Goal: Transaction & Acquisition: Purchase product/service

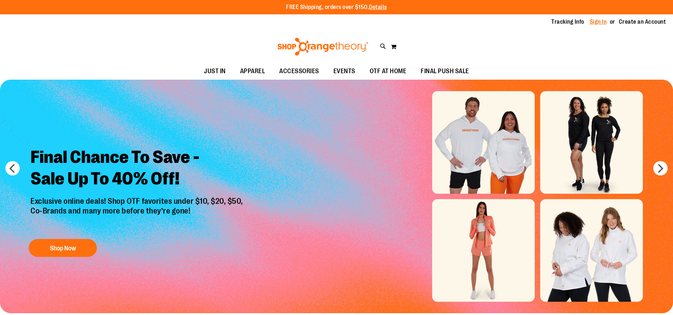
click at [598, 18] on link "Sign In" at bounding box center [597, 22] width 17 height 8
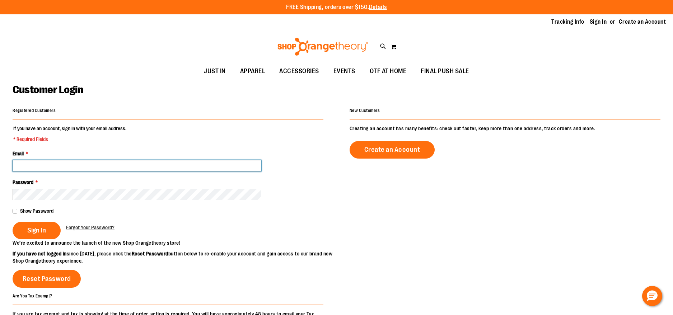
click at [42, 169] on input "Email *" at bounding box center [137, 165] width 249 height 11
type input "**********"
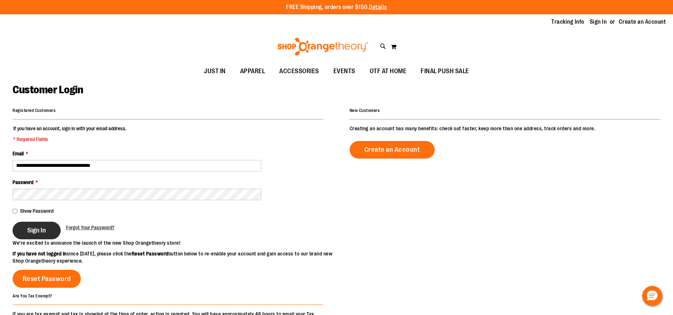
click at [39, 233] on span "Sign In" at bounding box center [36, 230] width 19 height 8
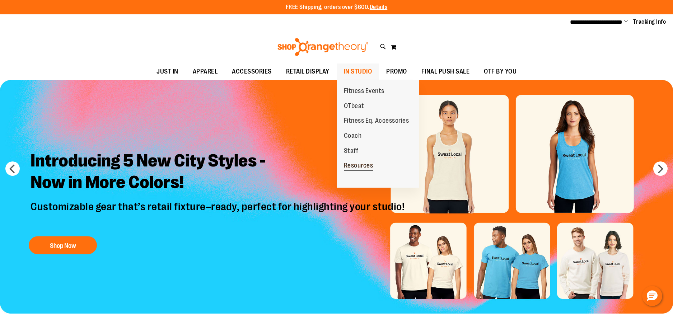
click at [354, 168] on span "Resources" at bounding box center [358, 166] width 29 height 9
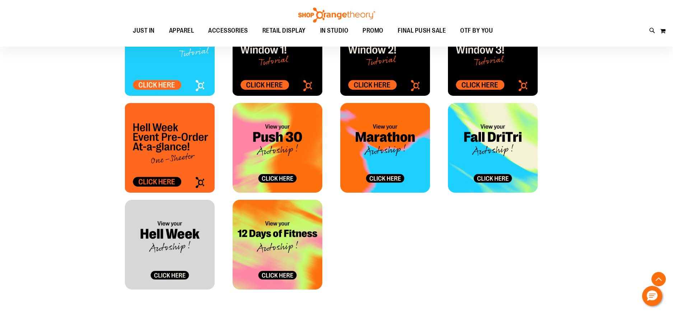
scroll to position [358, 0]
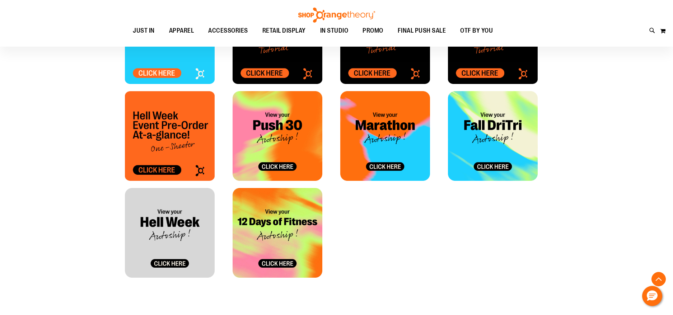
click at [491, 167] on img at bounding box center [493, 136] width 90 height 90
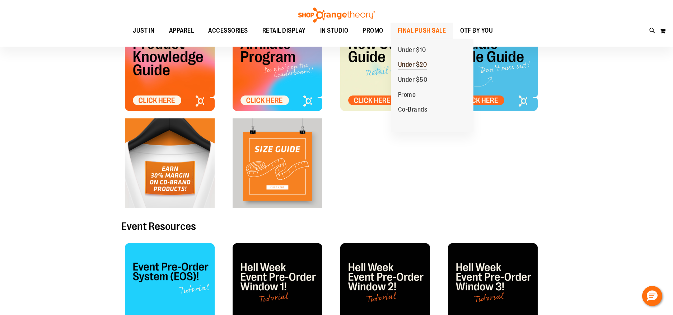
scroll to position [107, 0]
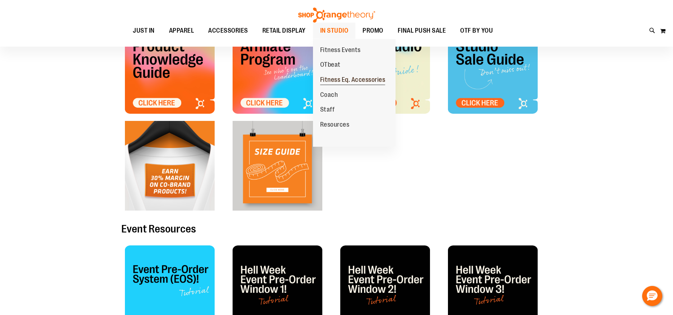
click at [355, 80] on span "Fitness Eq. Accessories" at bounding box center [352, 80] width 65 height 9
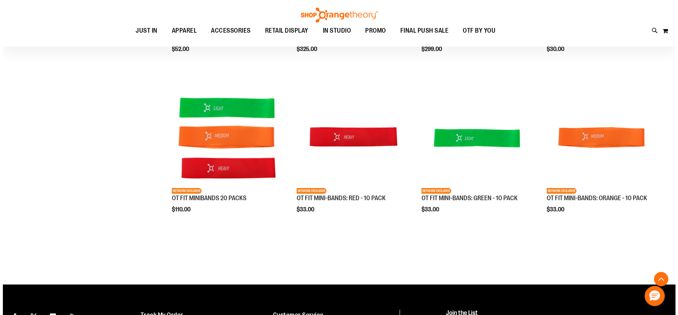
scroll to position [215, 0]
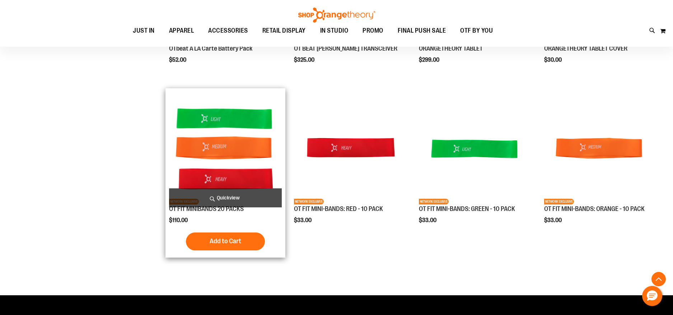
click at [218, 197] on span "Quickview" at bounding box center [225, 197] width 113 height 19
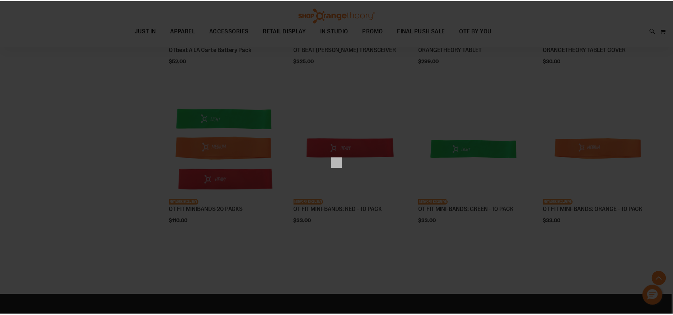
scroll to position [0, 0]
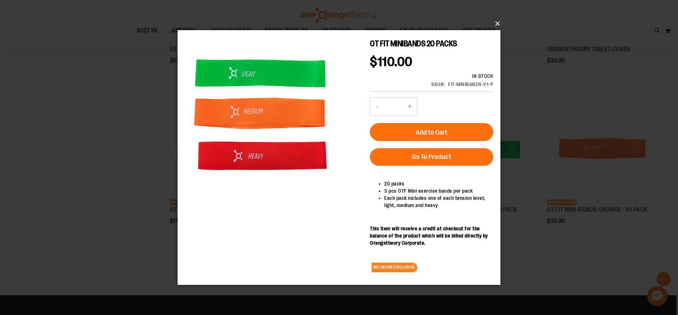
click at [500, 22] on button "×" at bounding box center [341, 24] width 323 height 16
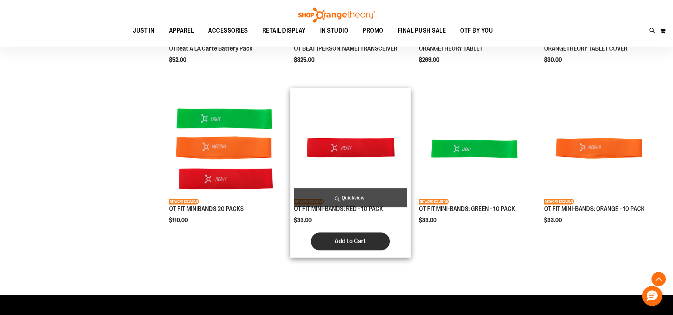
click at [344, 239] on span "Add to Cart" at bounding box center [350, 241] width 32 height 8
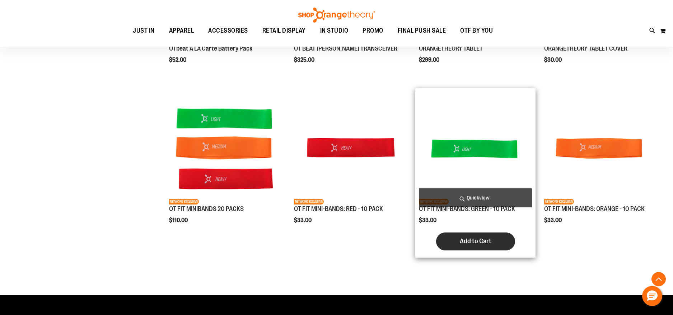
click at [485, 240] on span "Add to Cart" at bounding box center [475, 241] width 32 height 8
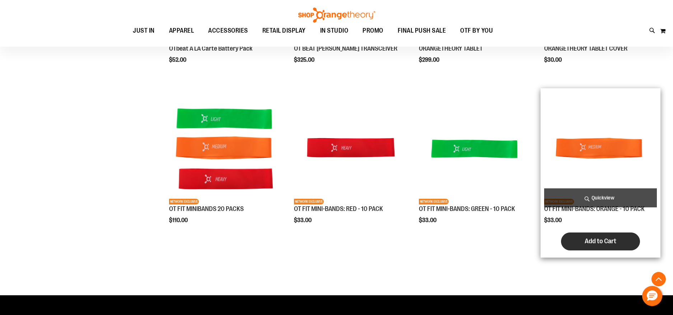
click at [594, 239] on span "Add to Cart" at bounding box center [600, 241] width 32 height 8
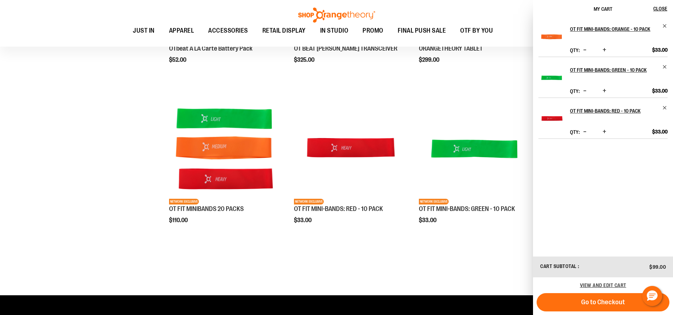
click at [52, 176] on div "**********" at bounding box center [336, 94] width 647 height 393
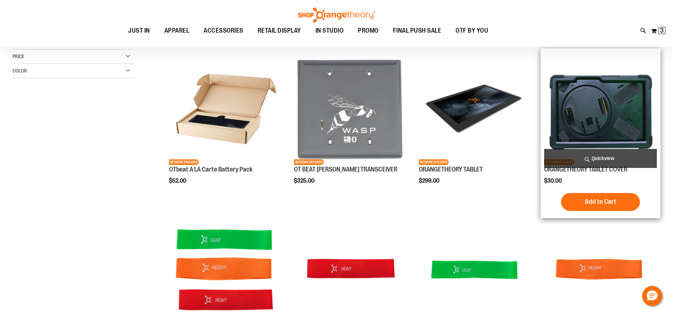
scroll to position [107, 0]
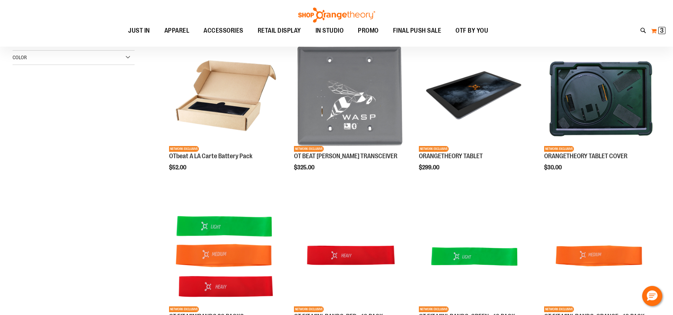
click at [657, 30] on button "My Cart 3 3 items" at bounding box center [657, 30] width 15 height 11
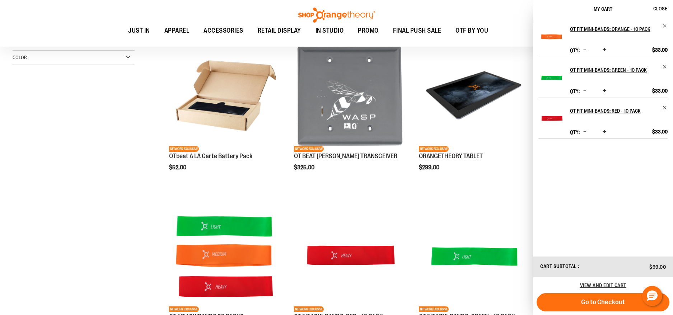
click at [604, 49] on span "Increase product quantity" at bounding box center [604, 49] width 4 height 7
click at [604, 90] on span "Increase product quantity" at bounding box center [604, 90] width 4 height 7
click at [602, 132] on span "Increase product quantity" at bounding box center [604, 131] width 4 height 7
click at [90, 144] on div "**********" at bounding box center [336, 202] width 647 height 393
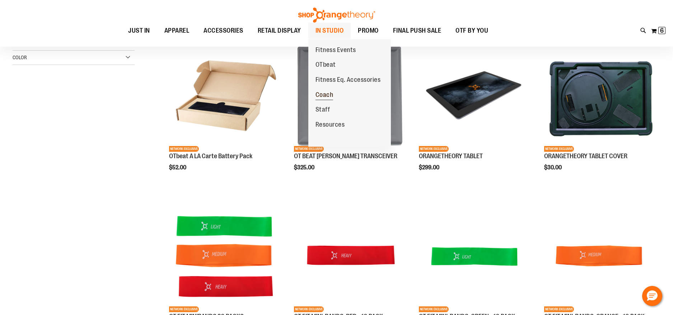
click at [321, 95] on span "Coach" at bounding box center [324, 95] width 18 height 9
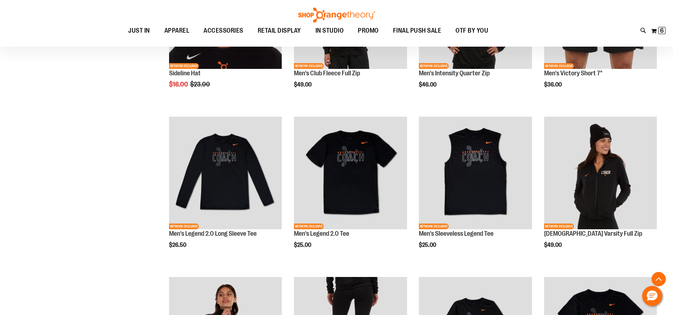
scroll to position [251, 0]
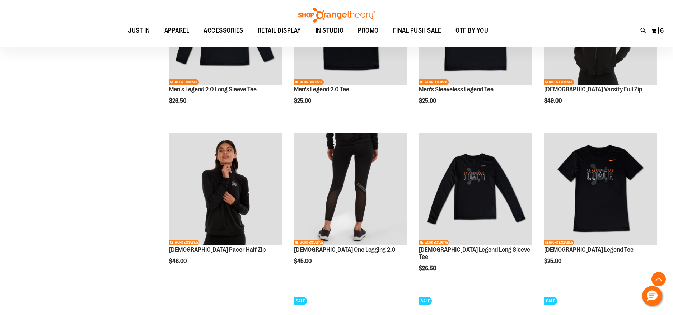
scroll to position [287, 0]
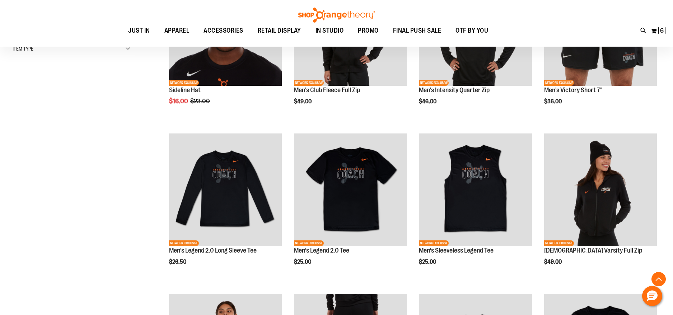
scroll to position [179, 0]
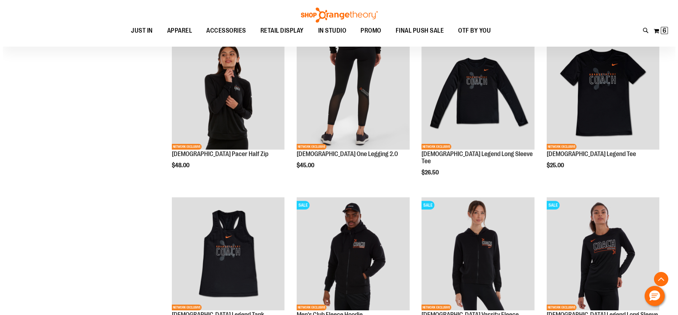
scroll to position [466, 0]
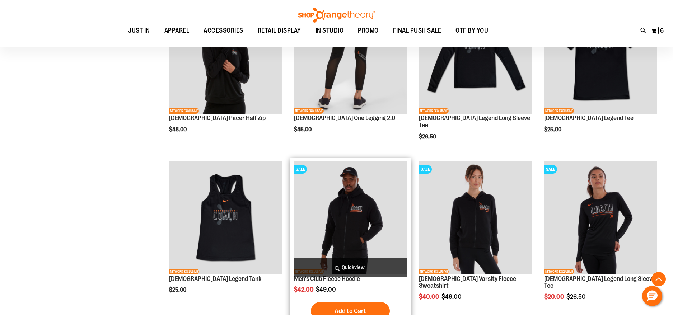
click at [364, 259] on span "Quickview" at bounding box center [350, 267] width 113 height 19
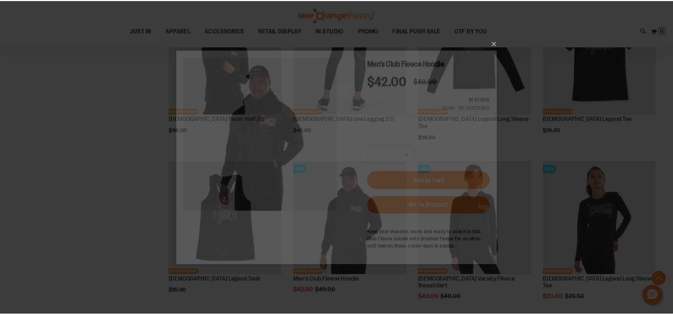
scroll to position [0, 0]
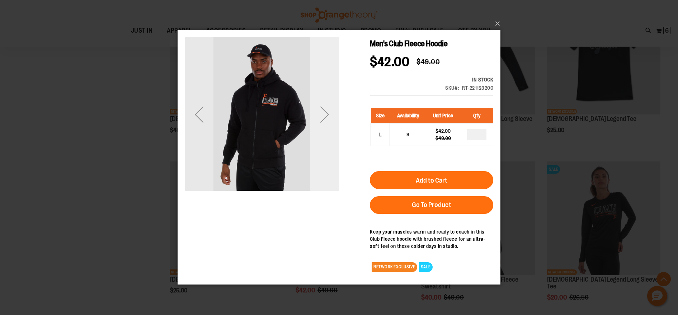
click at [324, 112] on div "Next" at bounding box center [324, 114] width 29 height 29
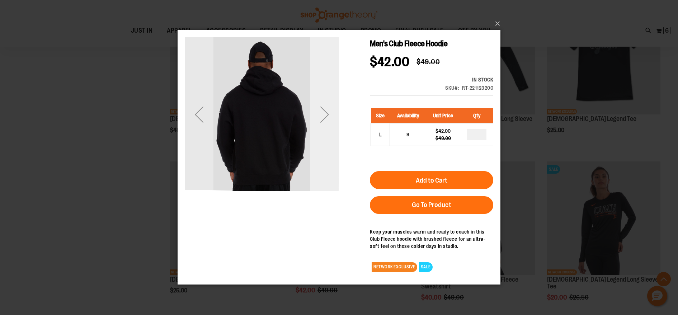
click at [324, 112] on div "Next" at bounding box center [324, 114] width 29 height 29
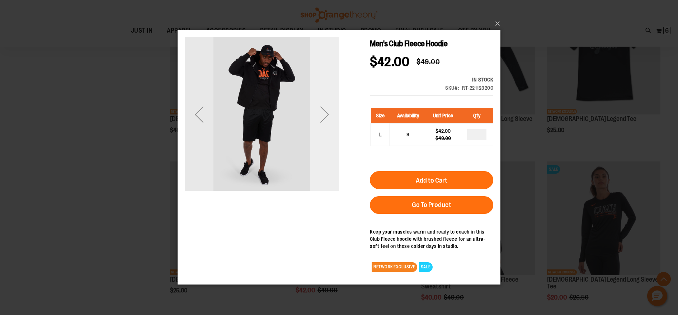
click at [324, 112] on div "Next" at bounding box center [324, 114] width 29 height 29
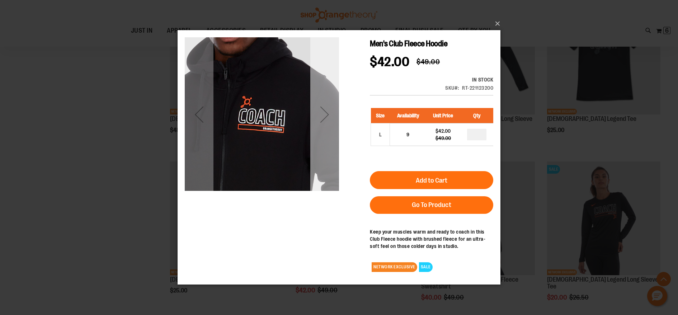
click at [324, 112] on div "Next" at bounding box center [324, 114] width 29 height 29
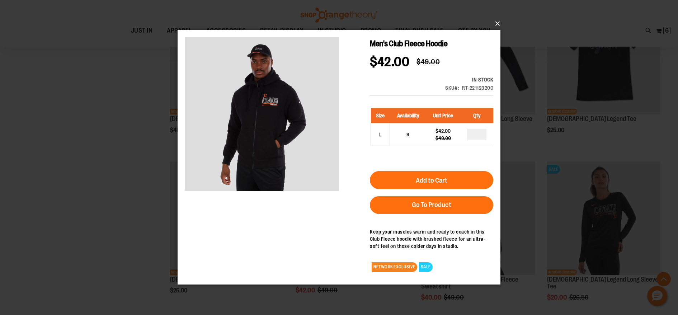
click at [495, 23] on button "×" at bounding box center [341, 24] width 323 height 16
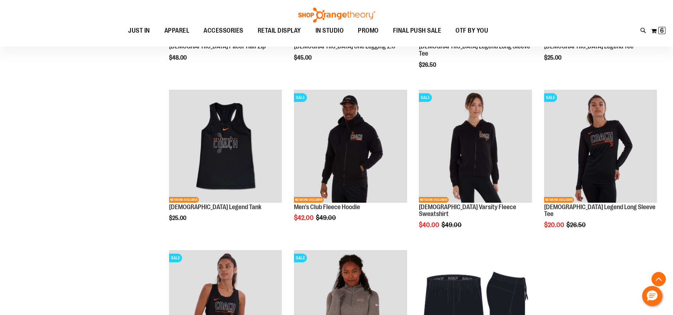
scroll to position [502, 0]
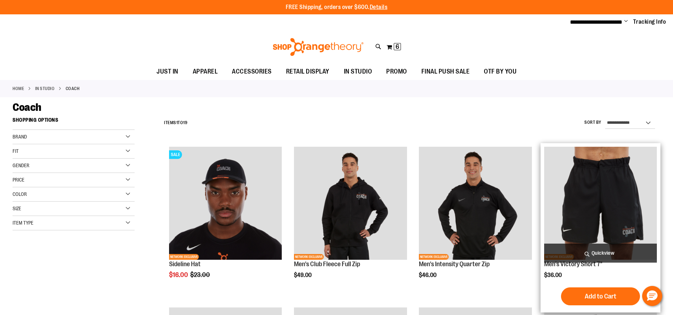
click at [596, 250] on span "Quickview" at bounding box center [600, 253] width 113 height 19
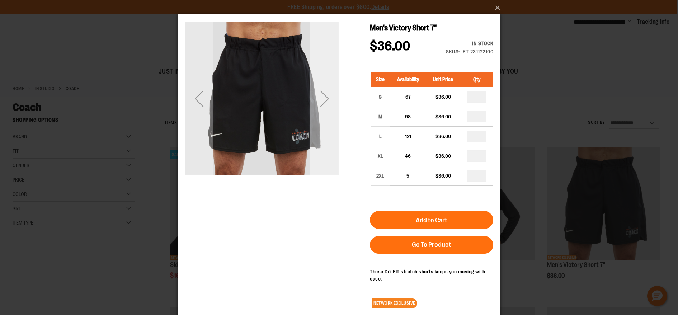
click at [324, 98] on div "Next" at bounding box center [324, 98] width 29 height 29
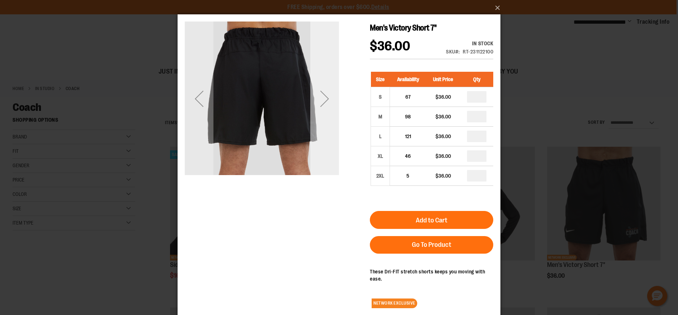
click at [329, 99] on div "Next" at bounding box center [324, 98] width 29 height 29
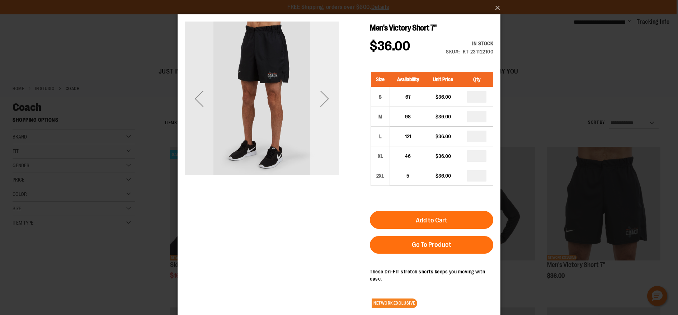
click at [325, 96] on div "Next" at bounding box center [324, 98] width 29 height 29
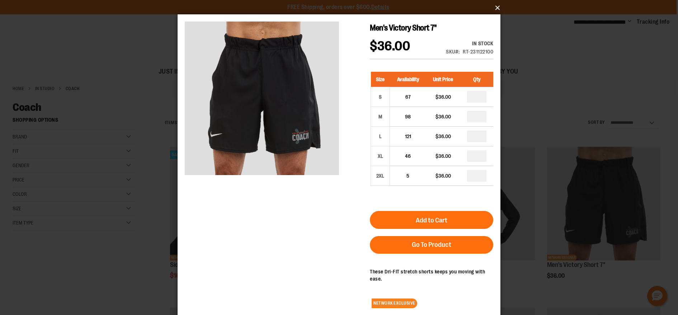
click at [496, 7] on button "×" at bounding box center [341, 8] width 323 height 16
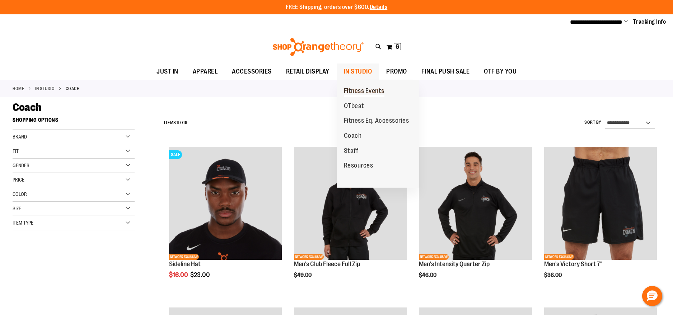
click at [376, 89] on span "Fitness Events" at bounding box center [364, 91] width 41 height 9
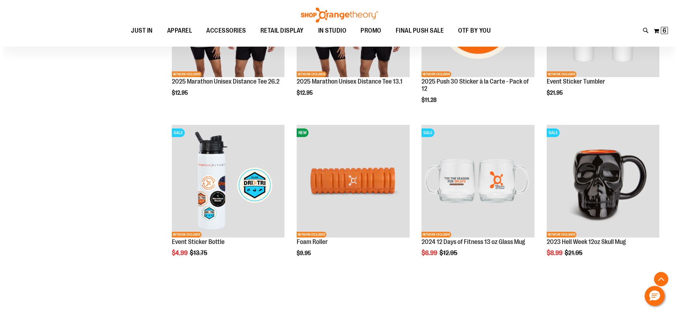
scroll to position [358, 0]
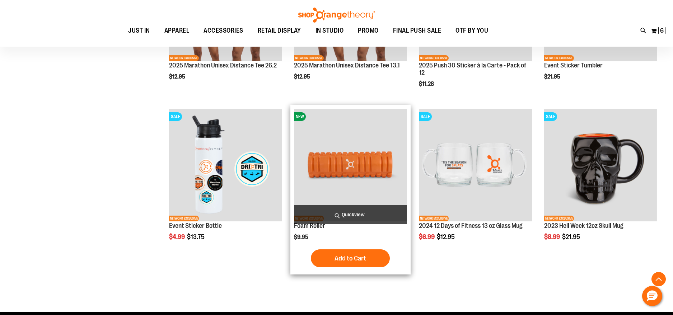
click at [348, 217] on span "Quickview" at bounding box center [350, 214] width 113 height 19
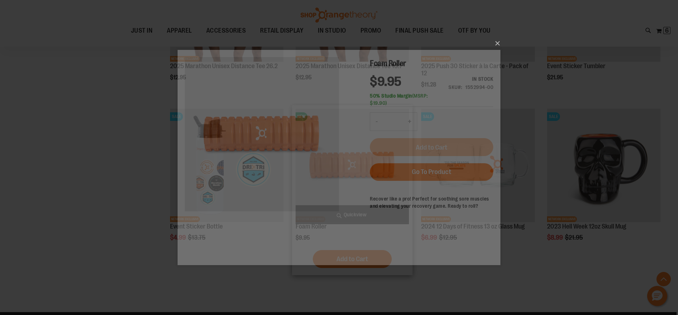
scroll to position [0, 0]
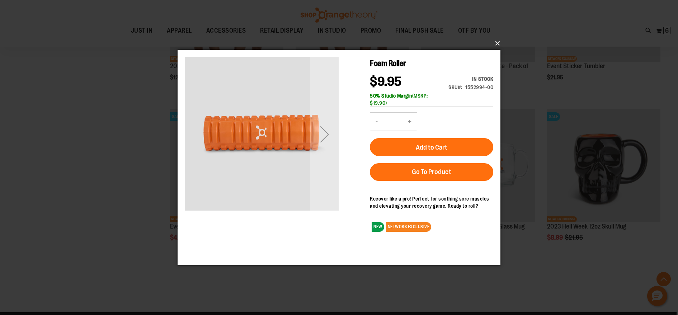
click at [497, 43] on button "×" at bounding box center [341, 44] width 323 height 16
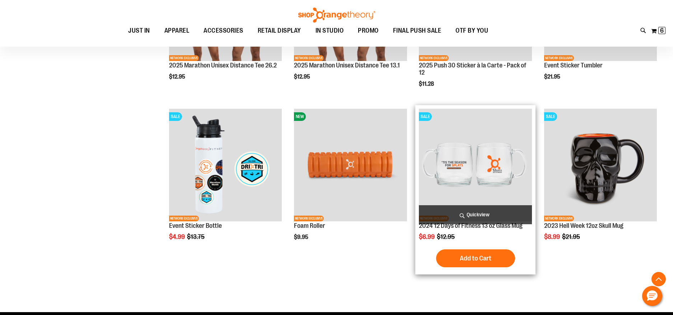
click at [484, 210] on span "Quickview" at bounding box center [475, 214] width 113 height 19
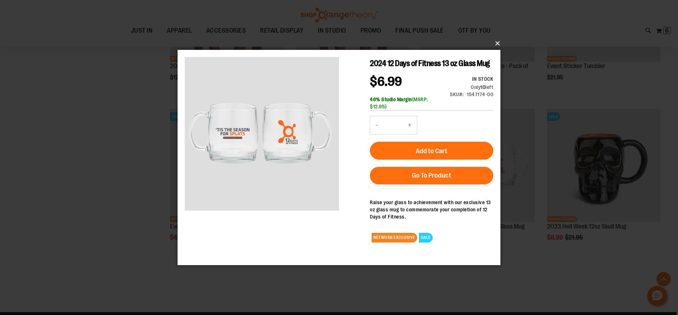
click at [501, 44] on button "×" at bounding box center [341, 44] width 323 height 16
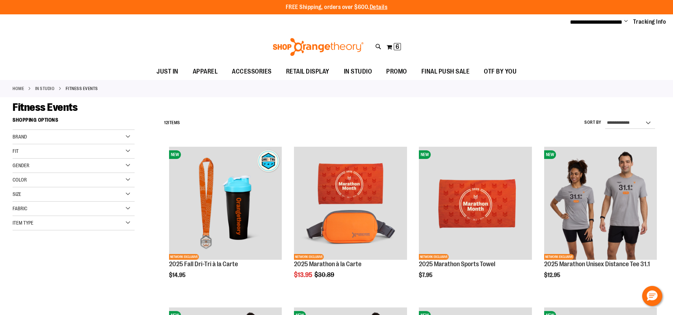
click at [160, 37] on div "Toggle Nav Search Popular Suggestions Advanced Search" at bounding box center [336, 46] width 673 height 33
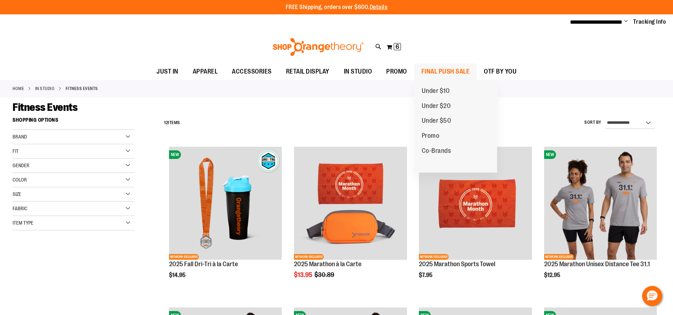
click at [439, 69] on span "FINAL PUSH SALE" at bounding box center [445, 71] width 48 height 16
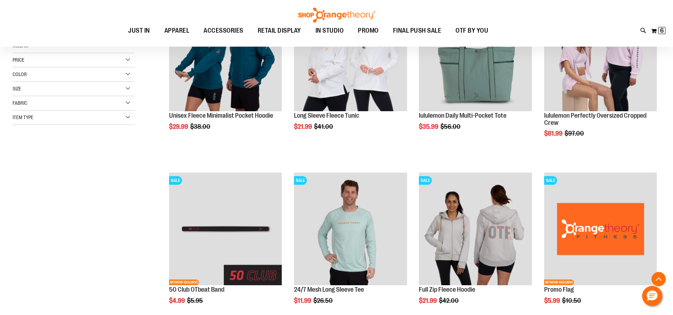
scroll to position [179, 0]
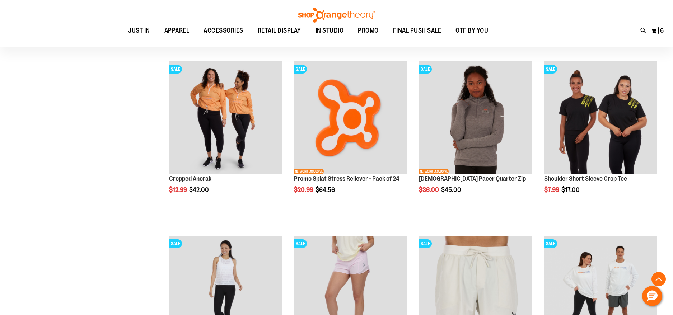
scroll to position [789, 0]
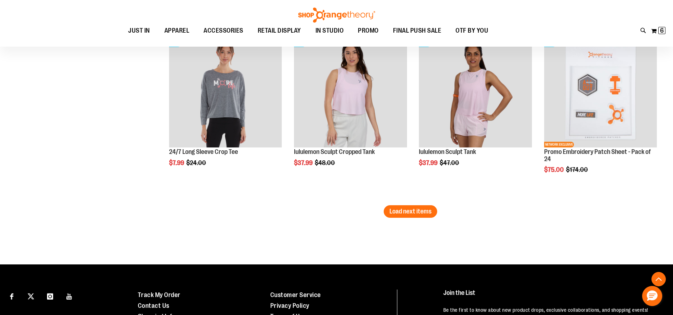
scroll to position [1506, 0]
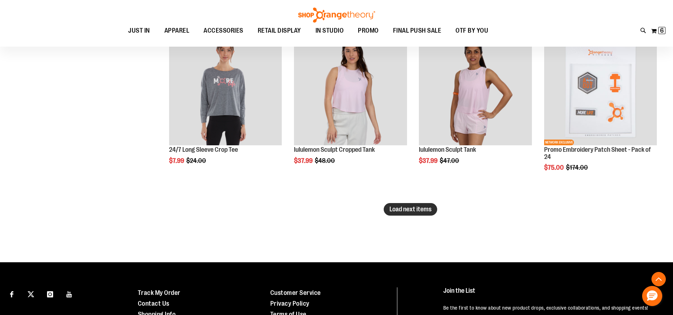
click at [414, 209] on span "Load next items" at bounding box center [410, 209] width 42 height 7
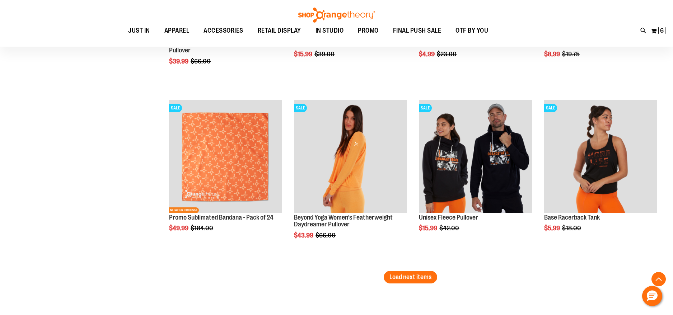
scroll to position [1972, 0]
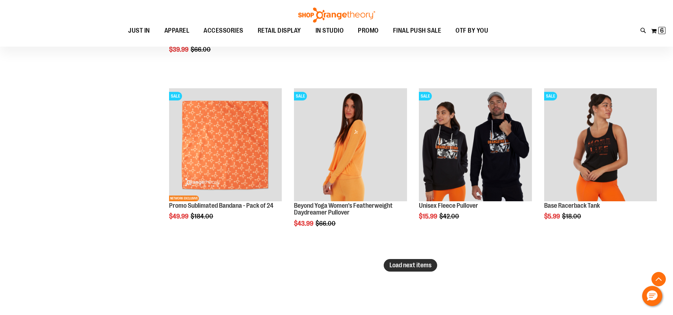
click at [421, 265] on span "Load next items" at bounding box center [410, 264] width 42 height 7
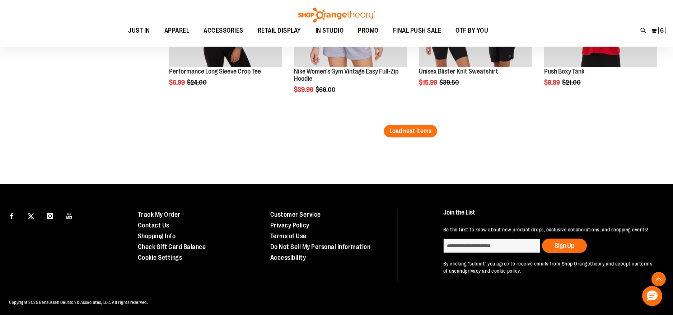
scroll to position [2632, 0]
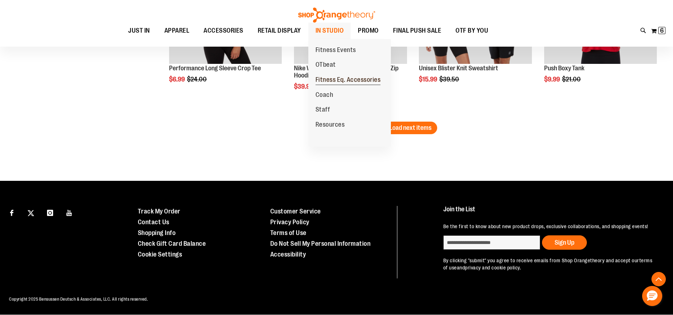
click at [345, 80] on span "Fitness Eq. Accessories" at bounding box center [347, 80] width 65 height 9
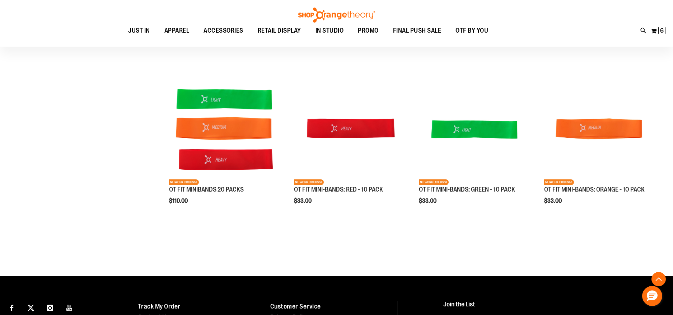
scroll to position [222, 0]
